Goal: Obtain resource: Download file/media

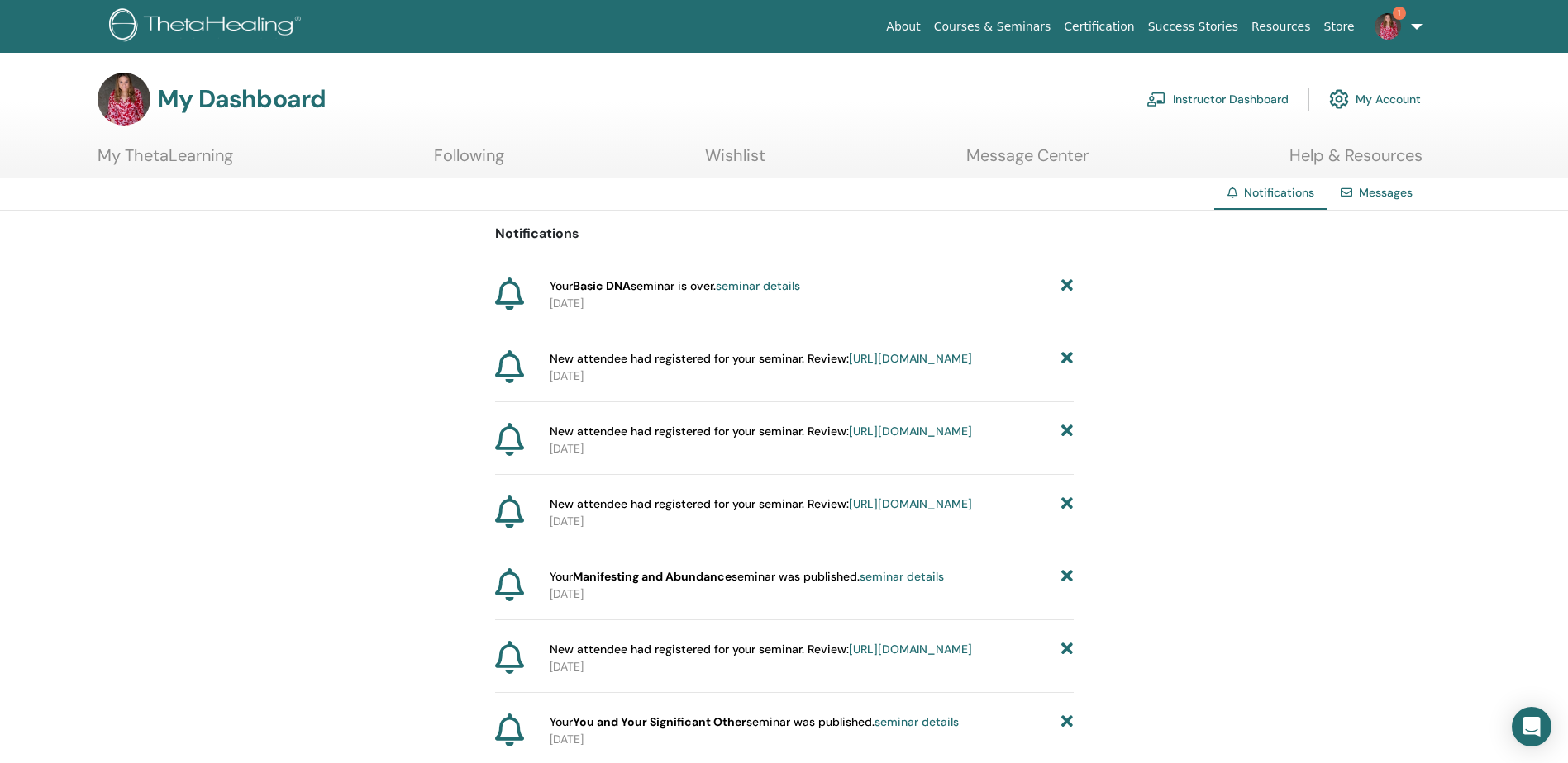
click at [1230, 108] on link "Instructor Dashboard" at bounding box center [1217, 99] width 142 height 36
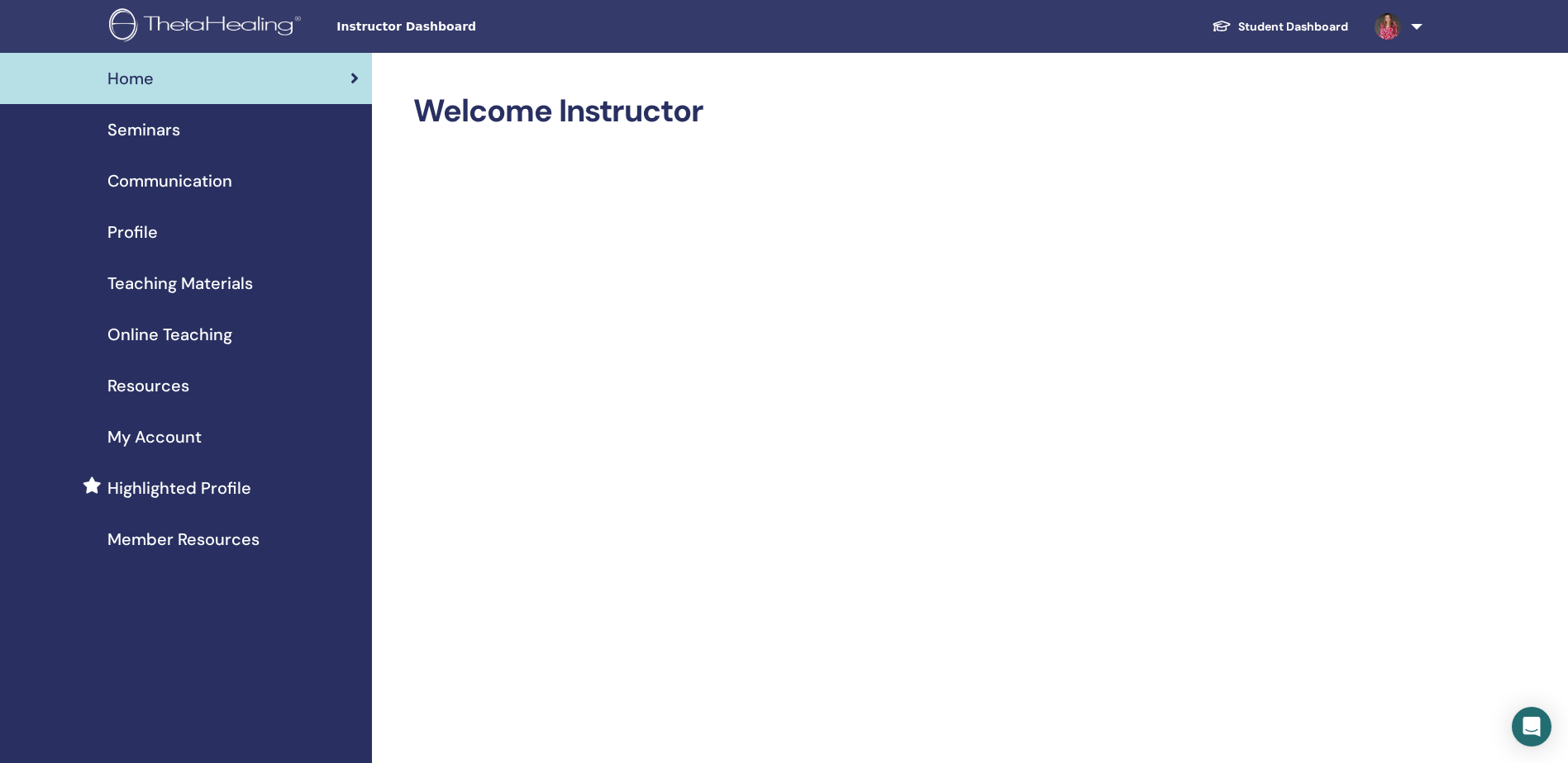
click at [209, 281] on span "Teaching Materials" at bounding box center [180, 283] width 145 height 25
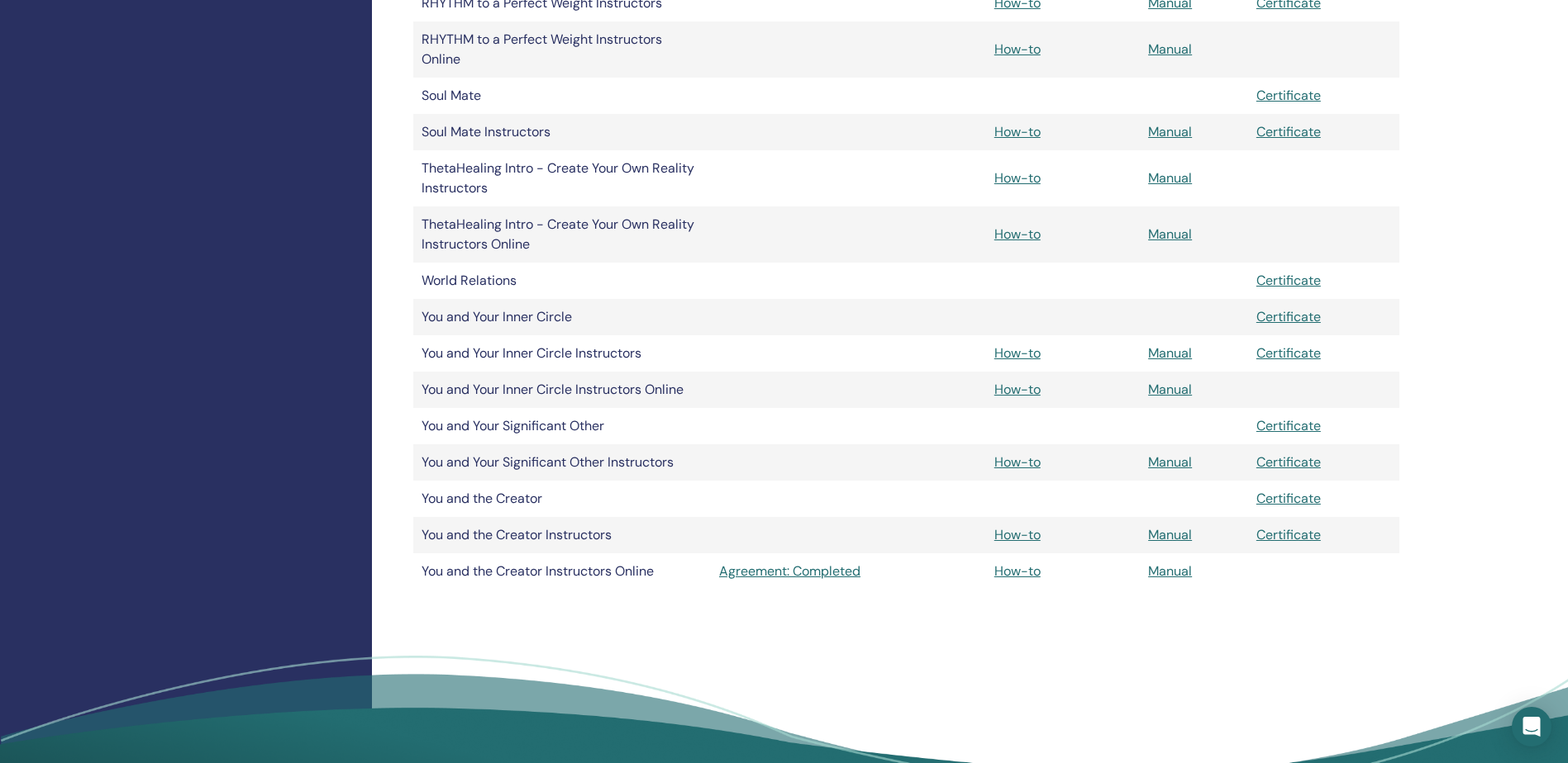
scroll to position [992, 0]
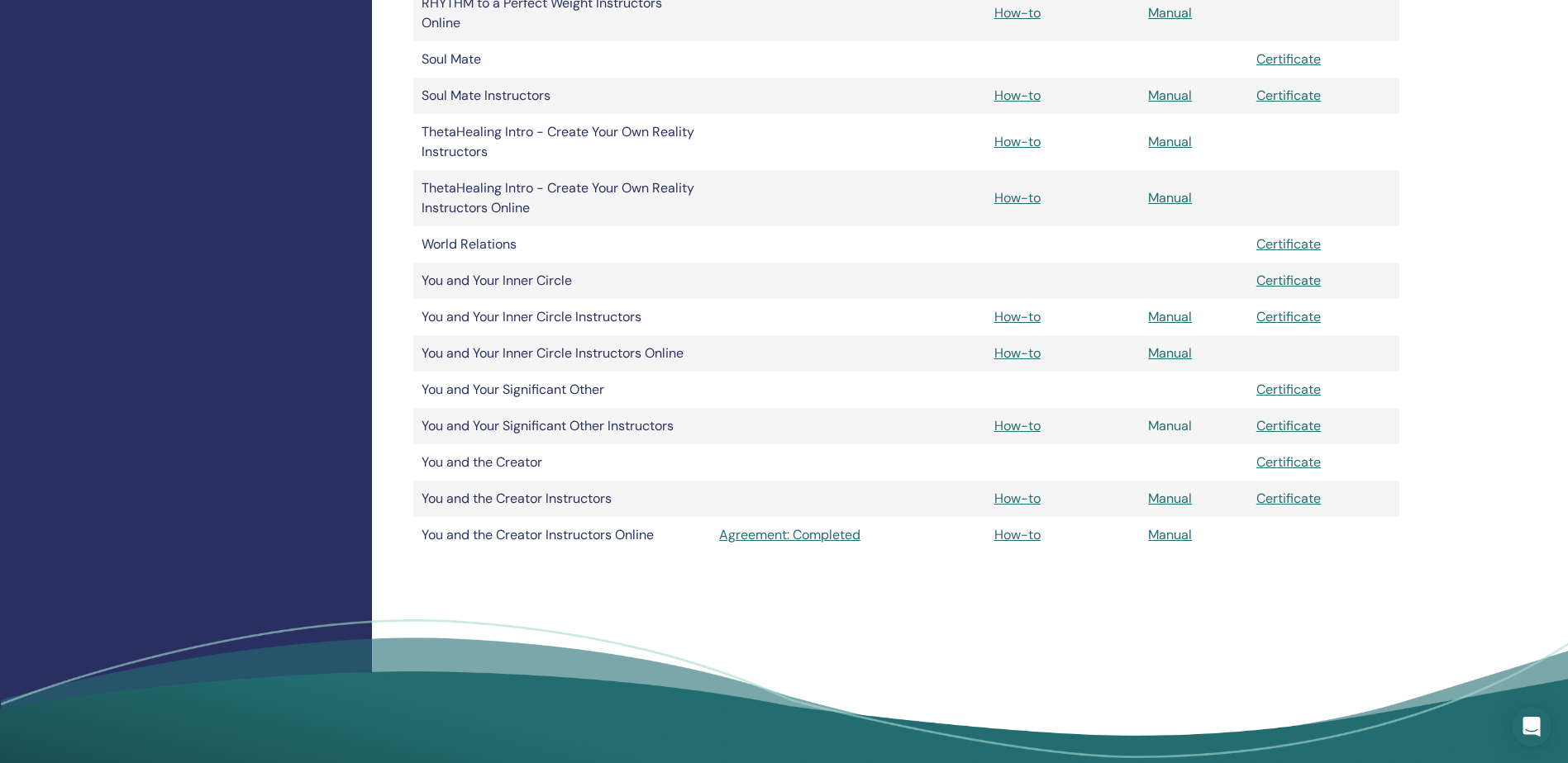
click at [1160, 428] on link "Manual" at bounding box center [1170, 426] width 44 height 17
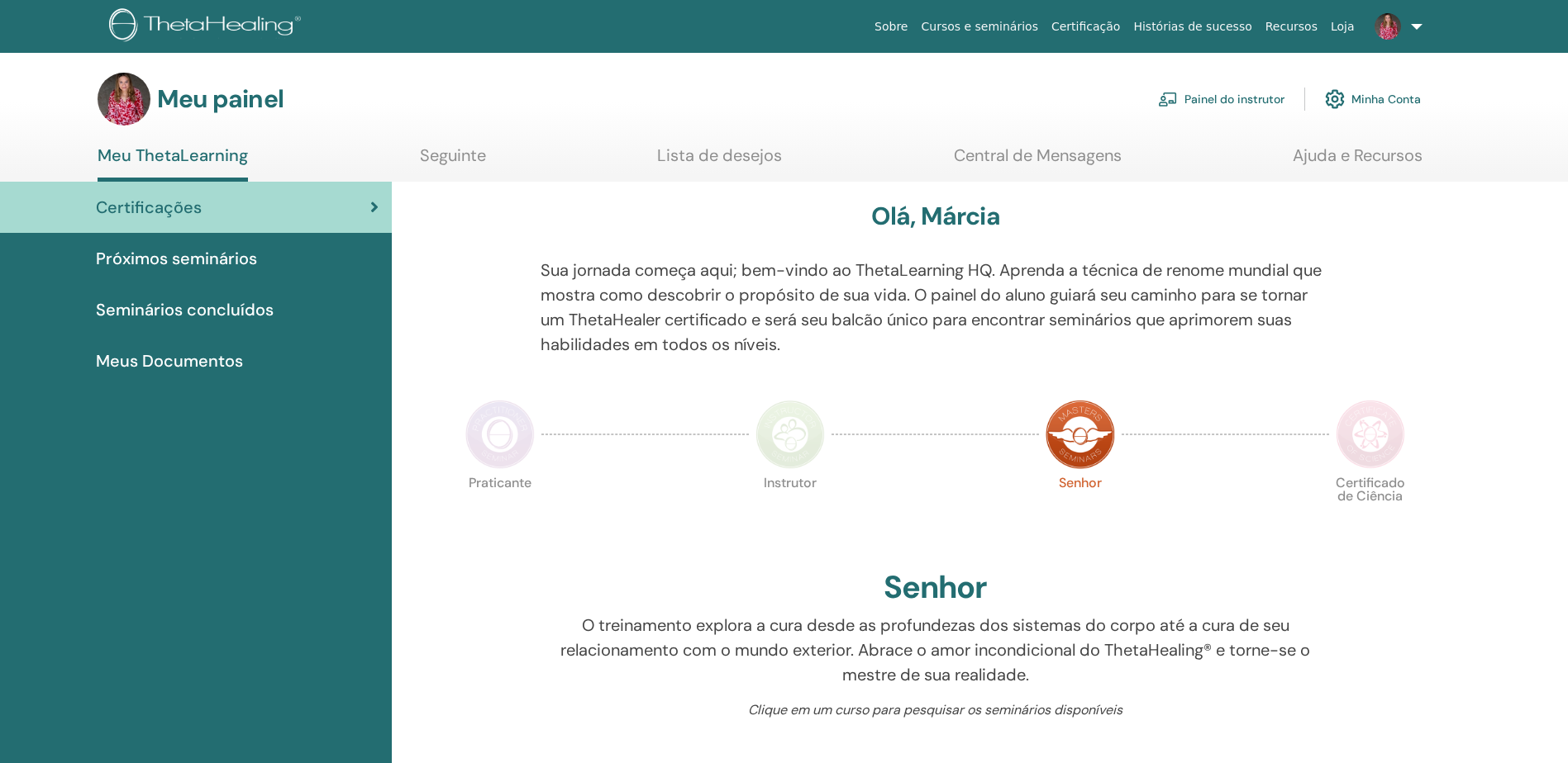
click at [1204, 94] on font "Painel do instrutor" at bounding box center [1234, 99] width 100 height 15
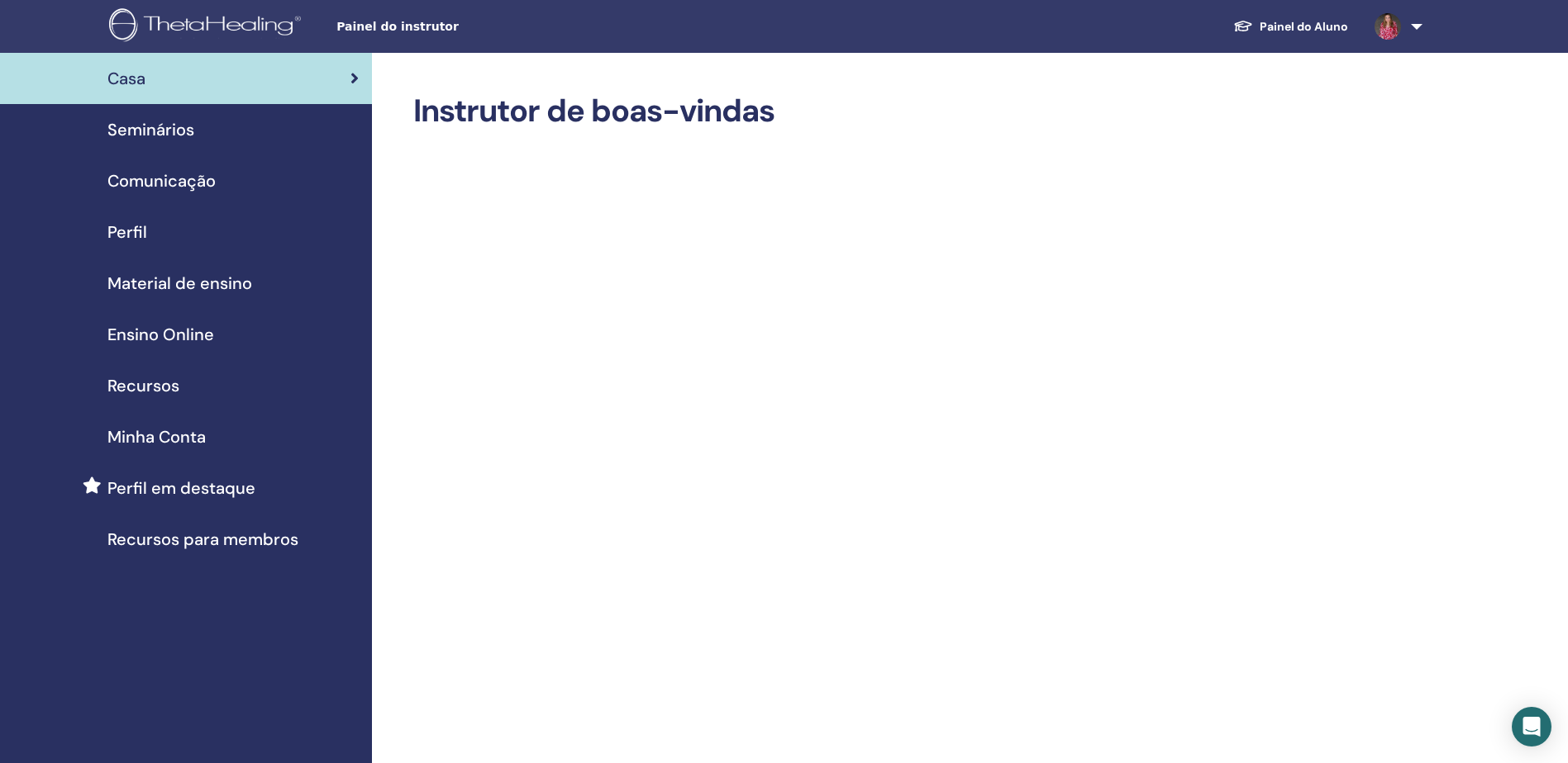
click at [1281, 35] on link "Painel do Aluno" at bounding box center [1290, 27] width 141 height 31
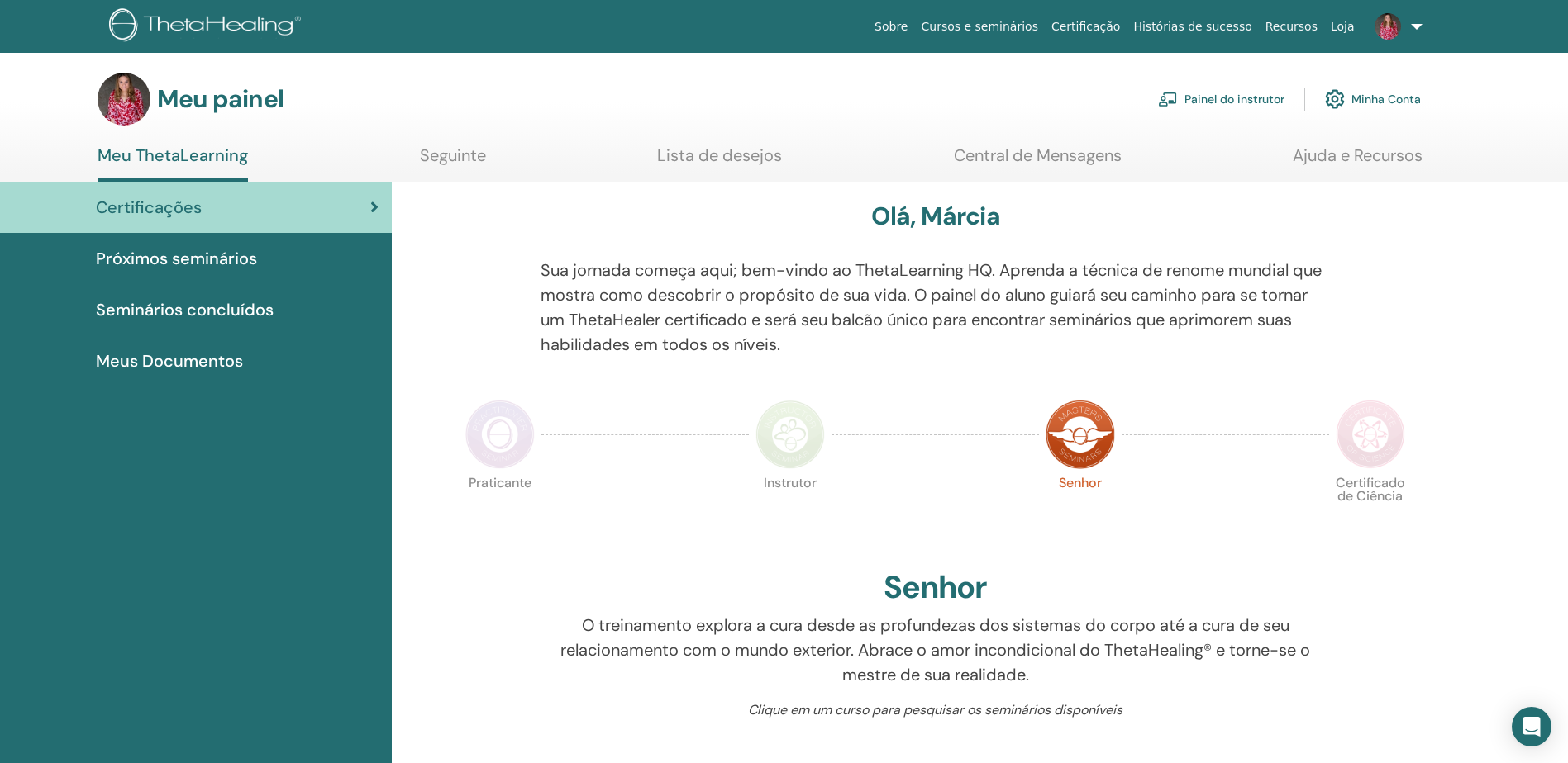
click at [1219, 94] on font "Painel do instrutor" at bounding box center [1234, 99] width 100 height 15
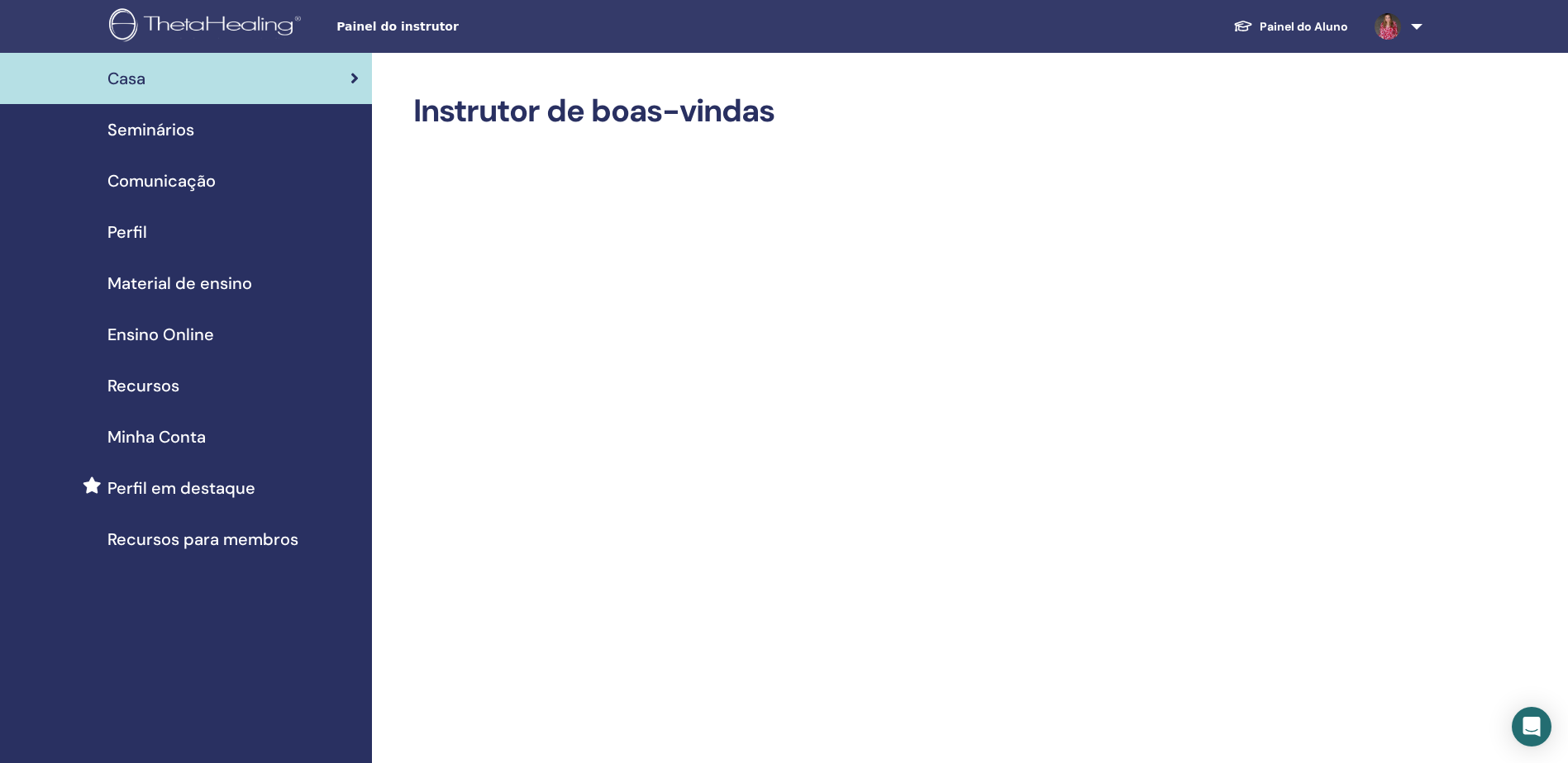
click at [171, 282] on span "Material de ensino" at bounding box center [180, 283] width 144 height 25
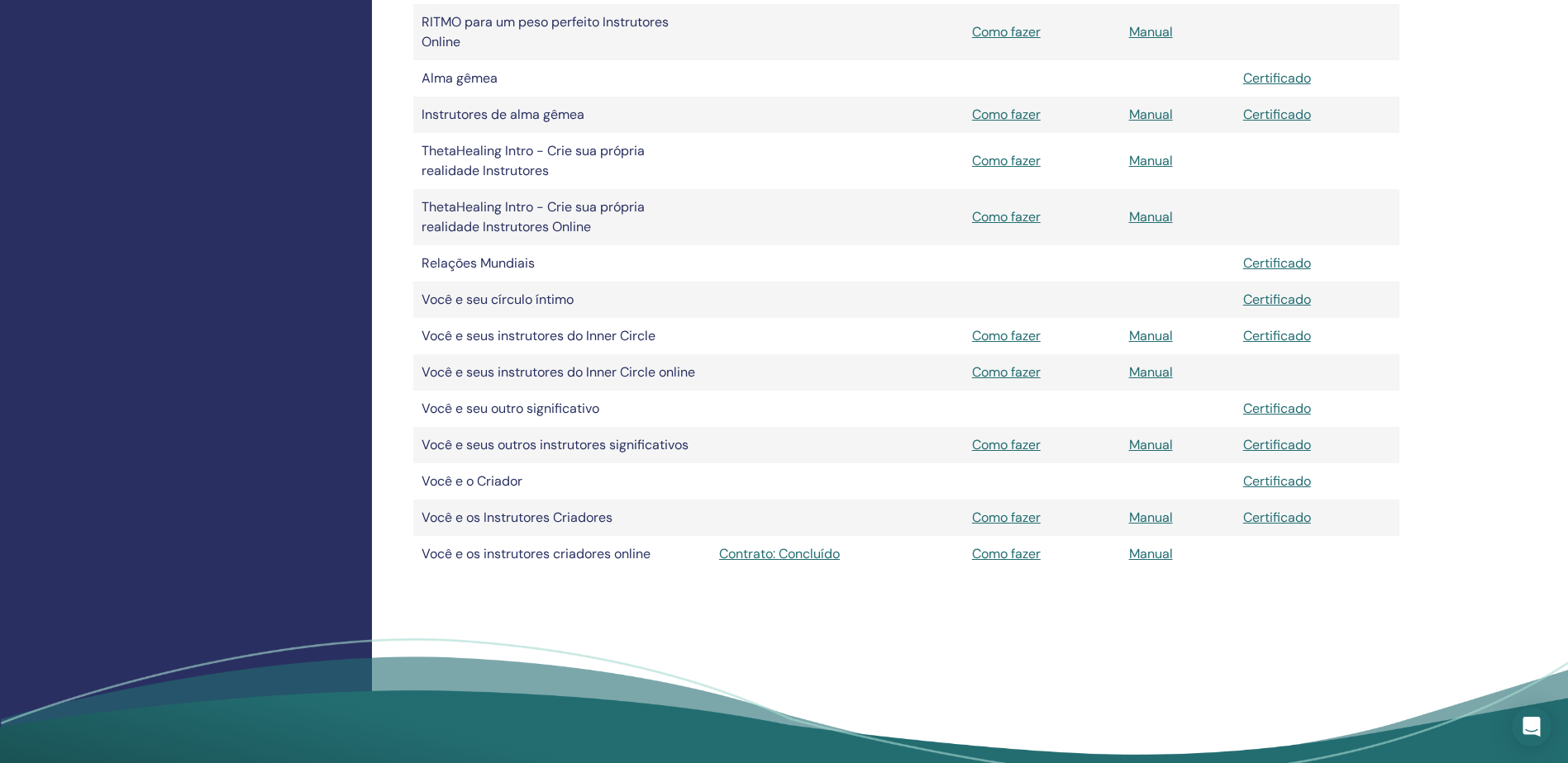
scroll to position [992, 0]
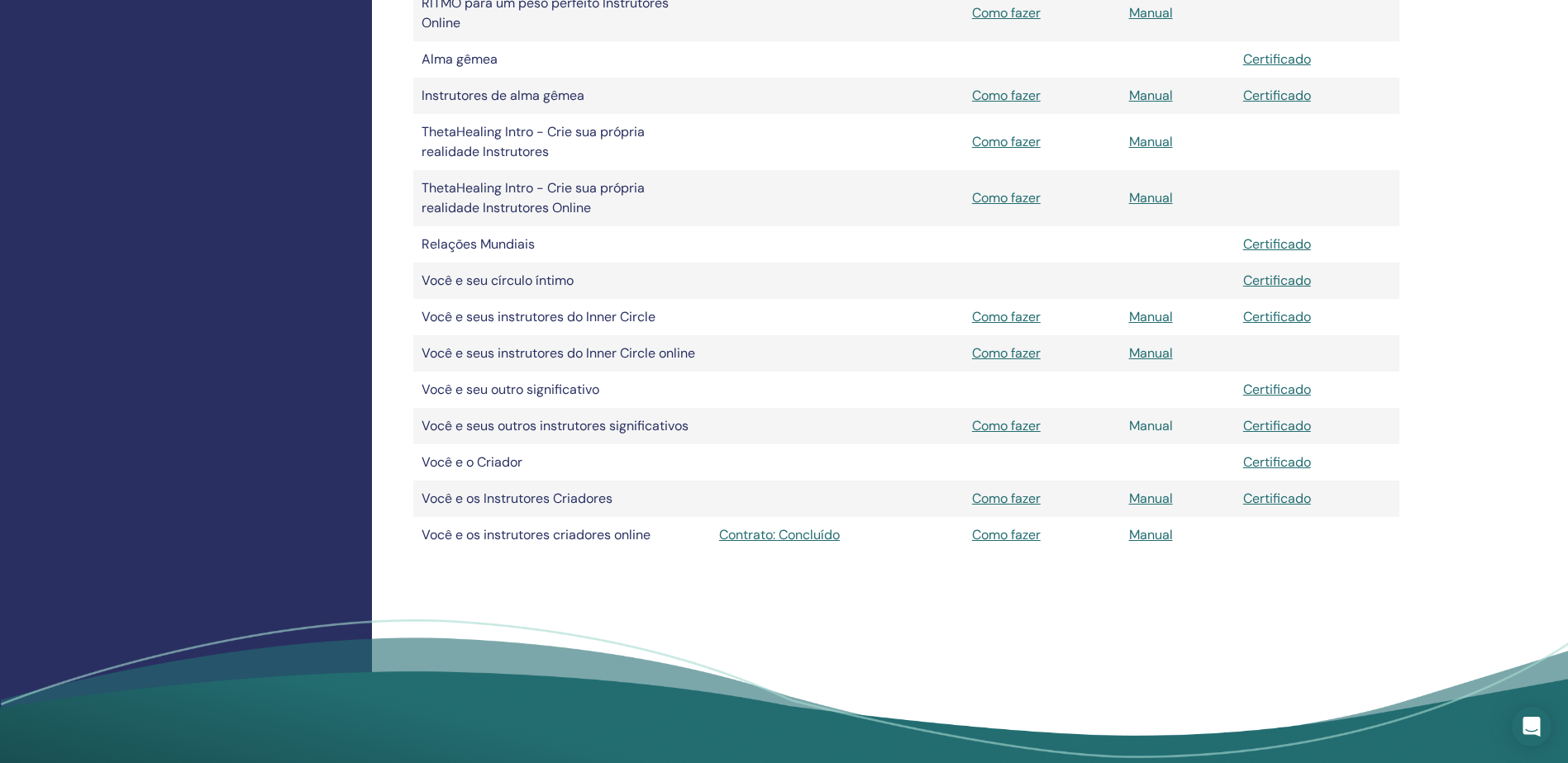
click at [1168, 424] on link "Manual" at bounding box center [1150, 426] width 44 height 17
